Goal: Browse casually

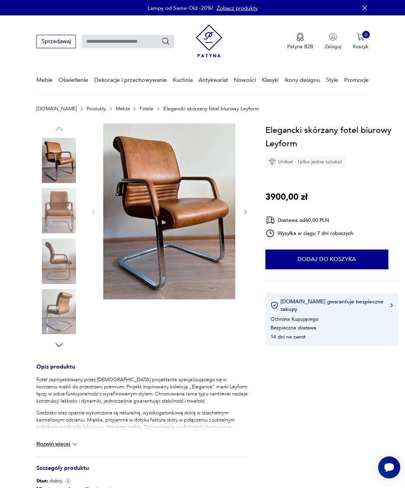
click at [0, 70] on nav "Sprzedawaj Patyna B2B Zaloguj 0 Koszyk Twój koszyk ( 0 ) Brak produktów w koszy…" at bounding box center [202, 54] width 405 height 79
